Goal: Navigation & Orientation: Find specific page/section

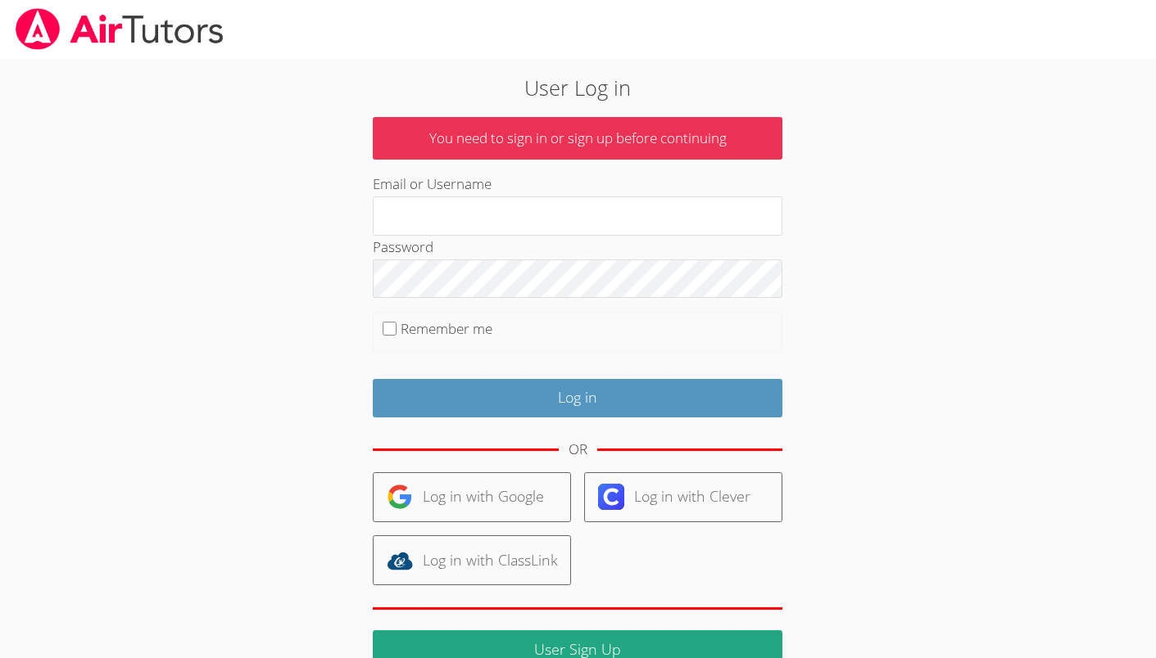
type input "[EMAIL_ADDRESS][DOMAIN_NAME]"
click at [603, 390] on input "Log in" at bounding box center [577, 398] width 409 height 38
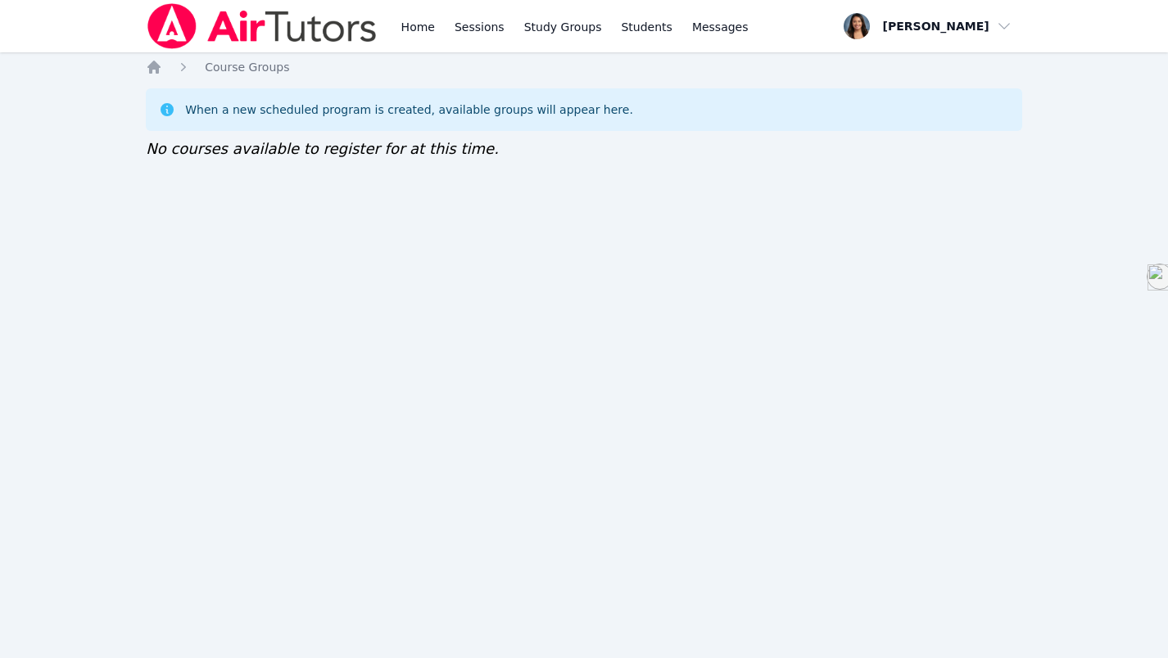
click at [409, 26] on link "Home" at bounding box center [418, 26] width 40 height 52
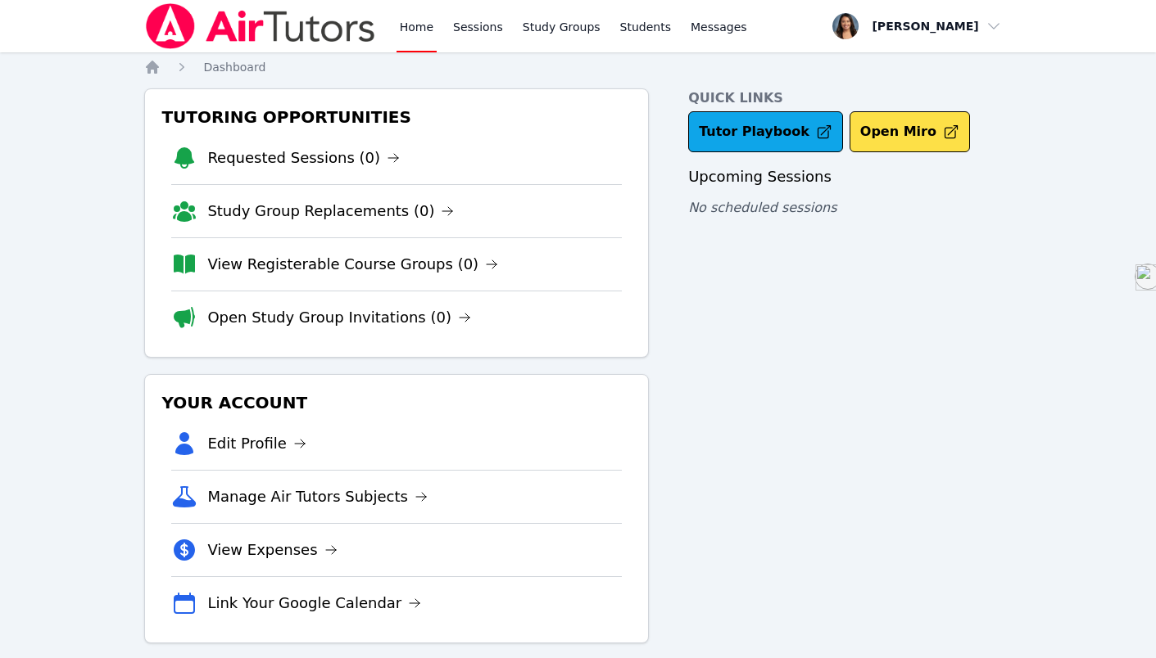
scroll to position [18, 0]
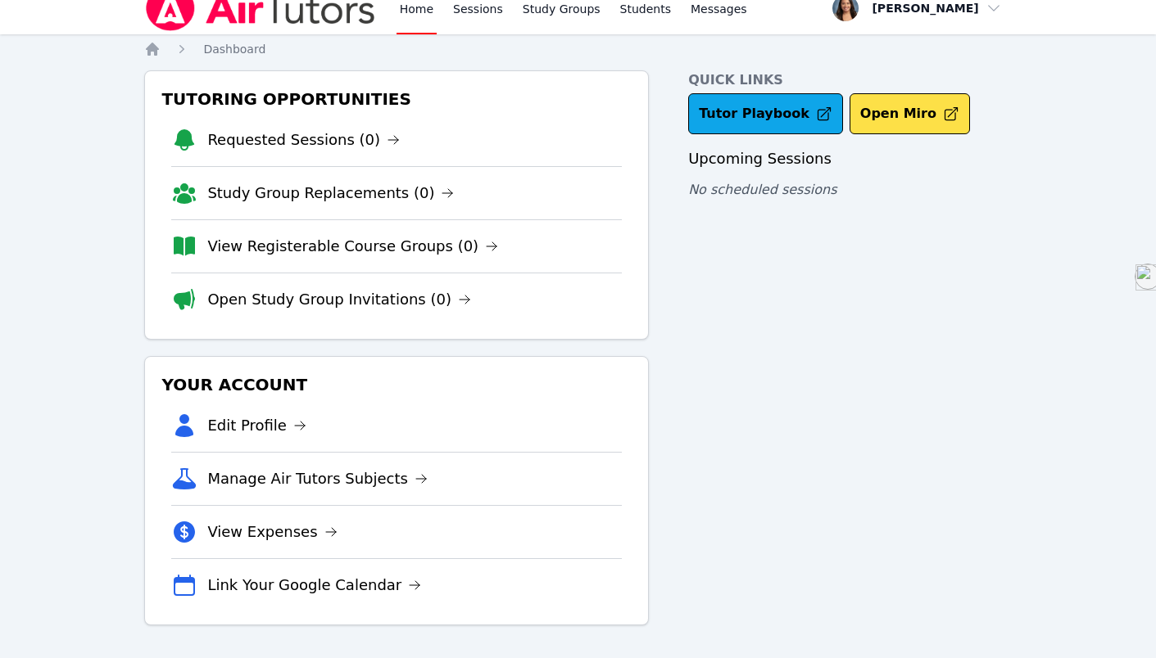
click at [310, 143] on link "Requested Sessions (0)" at bounding box center [303, 140] width 192 height 23
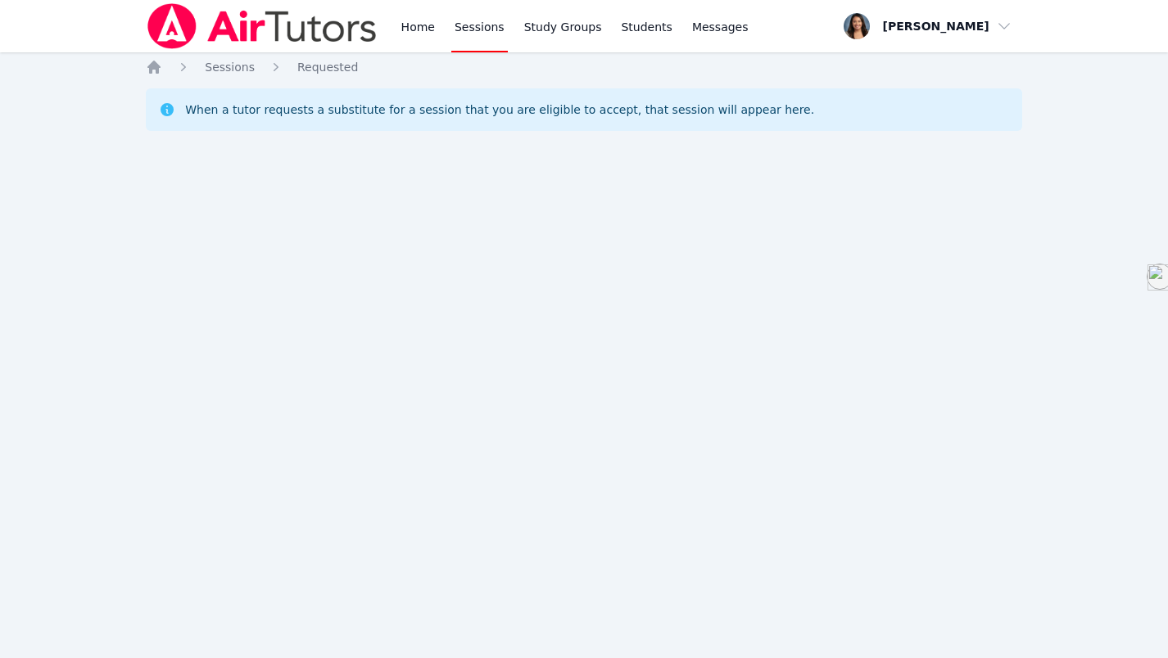
click at [406, 34] on link "Home" at bounding box center [418, 26] width 40 height 52
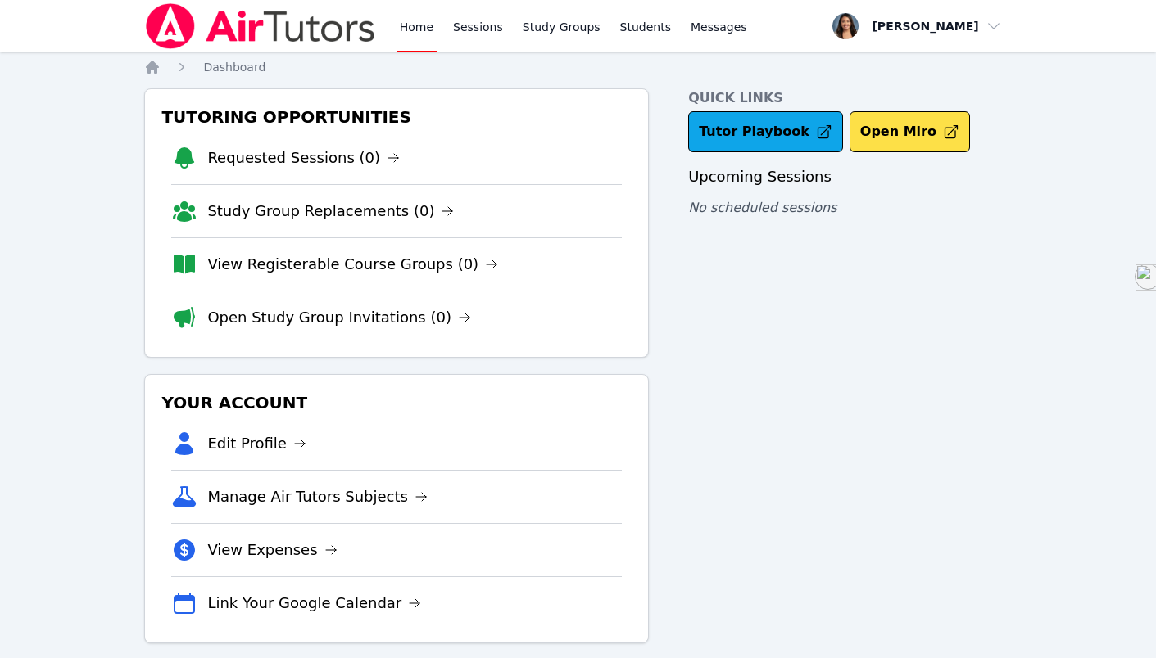
click at [467, 29] on link "Sessions" at bounding box center [478, 26] width 57 height 52
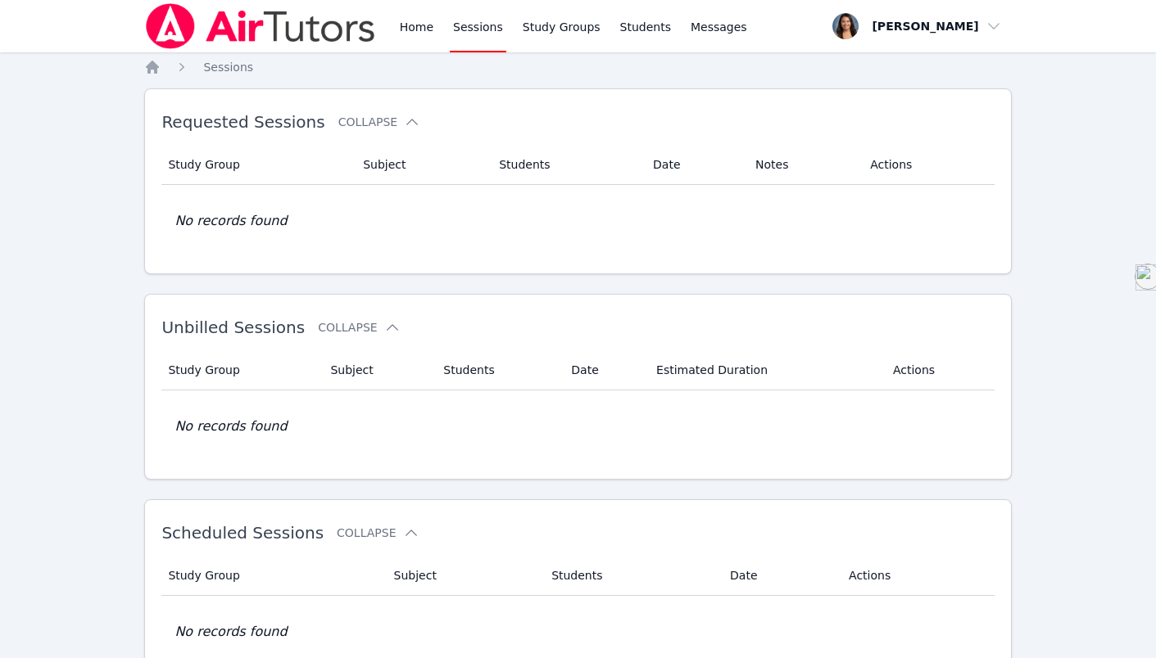
click at [533, 37] on link "Study Groups" at bounding box center [561, 26] width 84 height 52
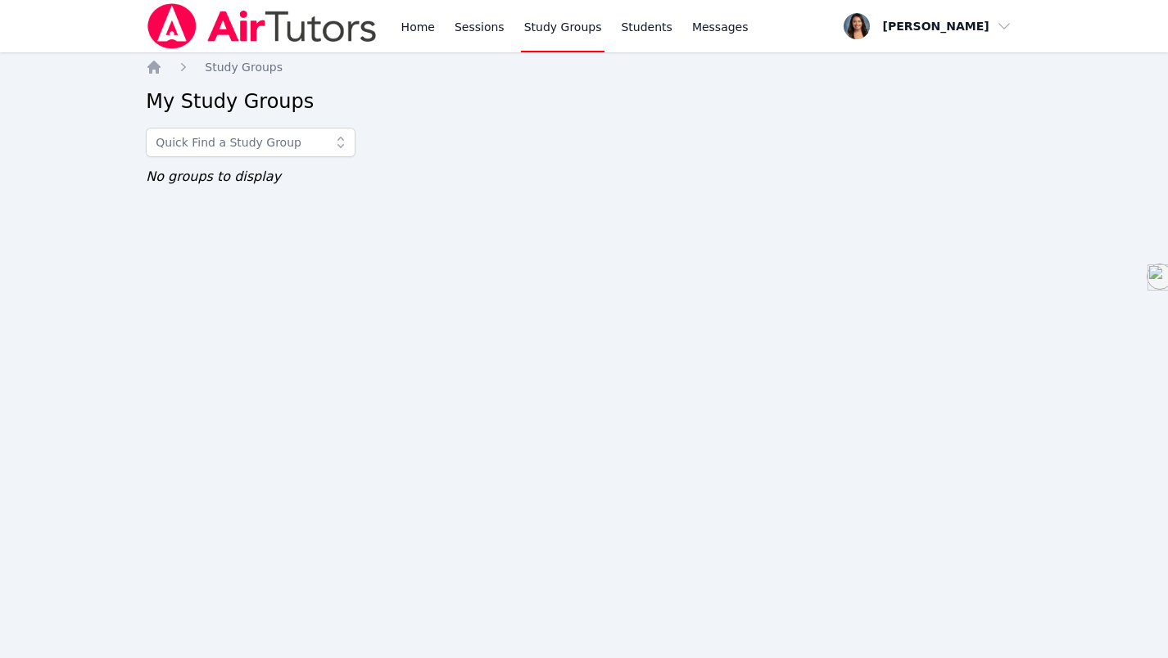
click at [431, 34] on link "Home" at bounding box center [418, 26] width 40 height 52
